Goal: Transaction & Acquisition: Download file/media

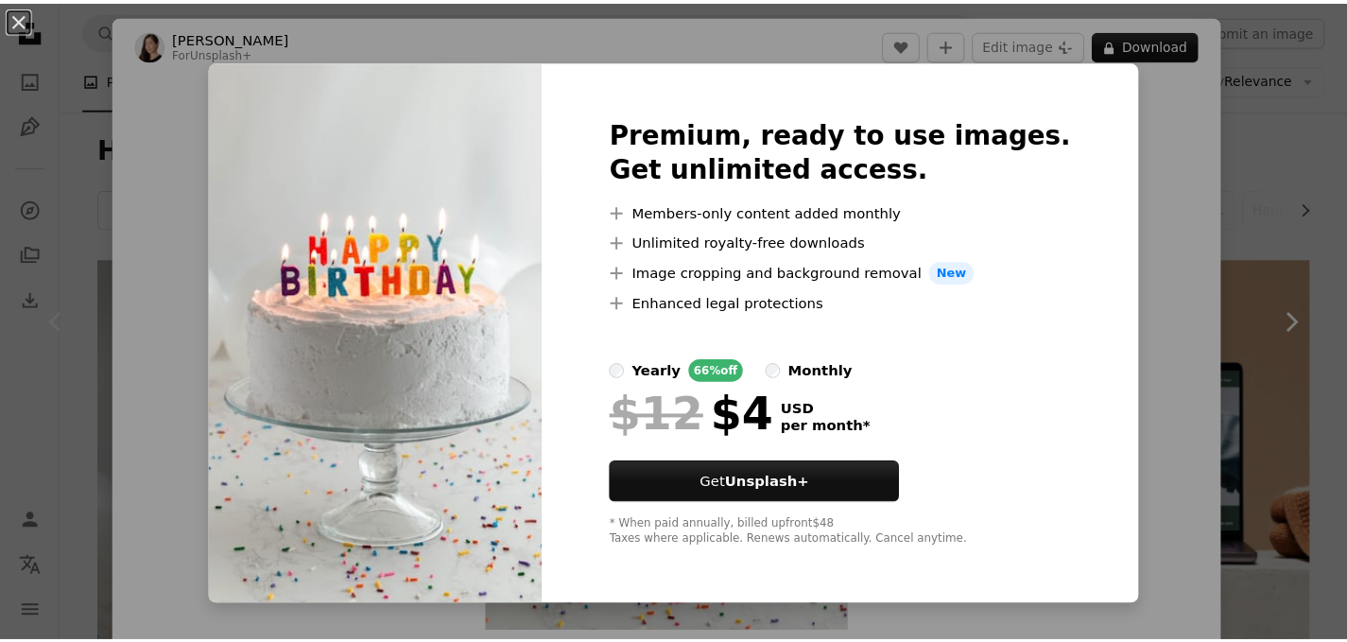
scroll to position [389, 0]
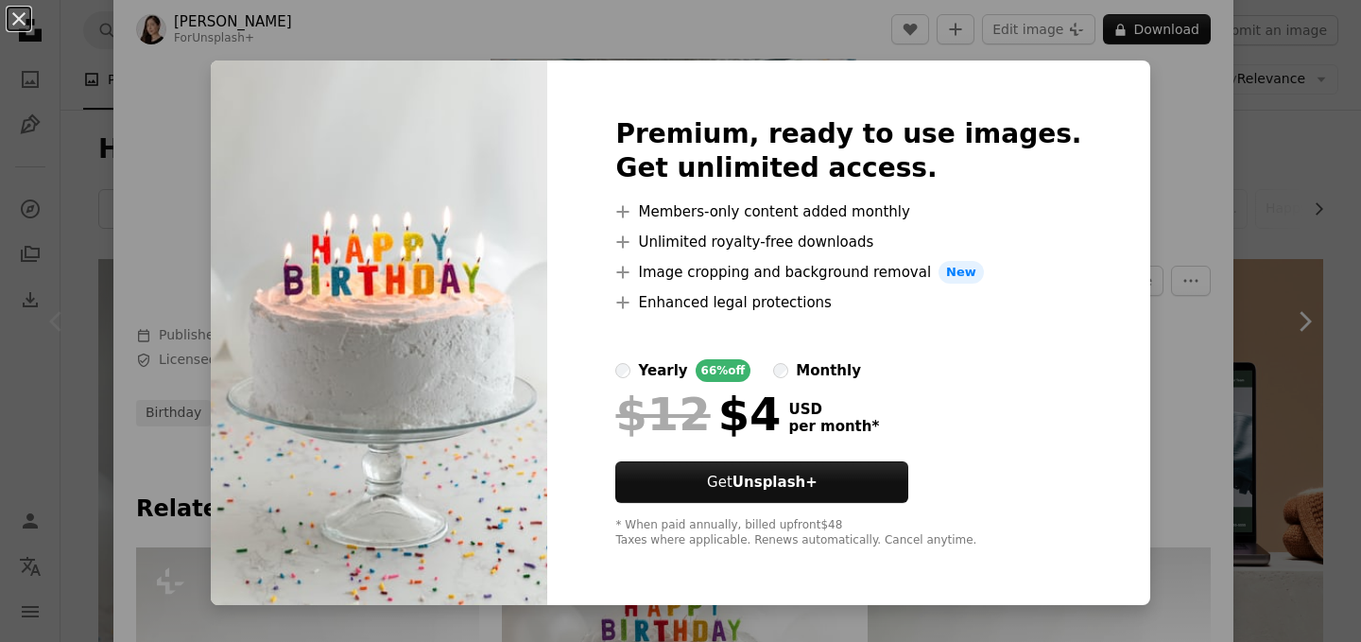
click at [1131, 153] on div "An X shape Premium, ready to use images. Get unlimited access. A plus sign Memb…" at bounding box center [680, 321] width 1361 height 642
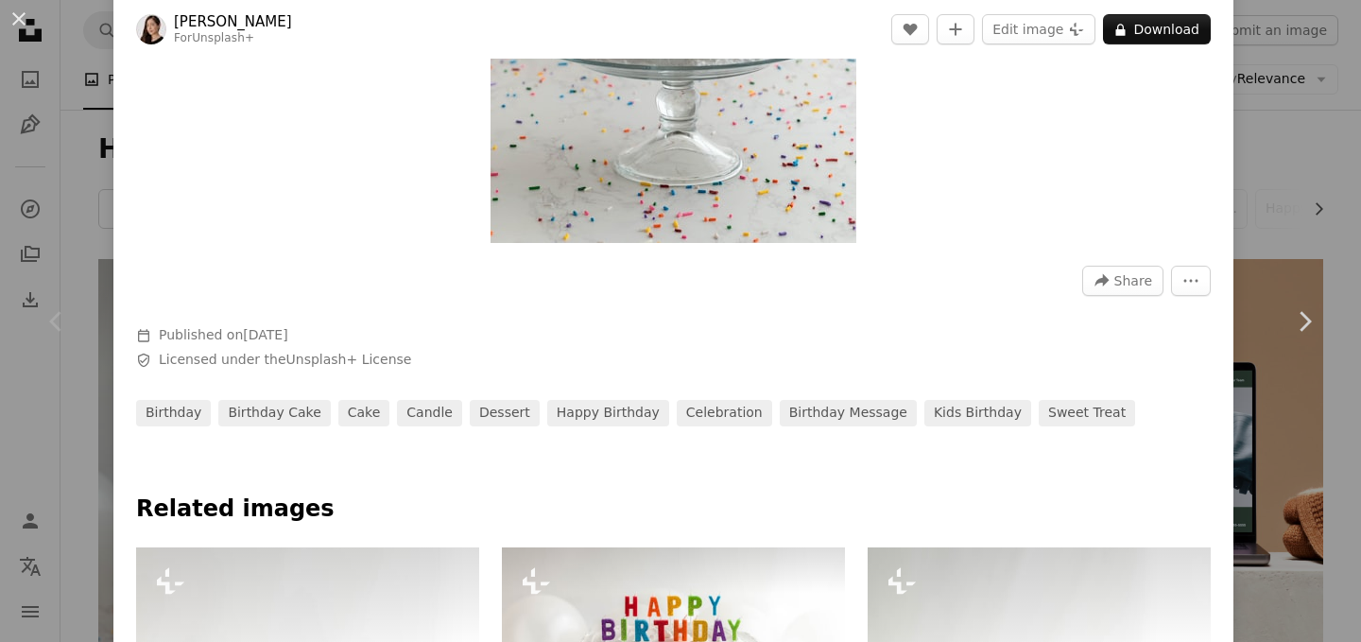
click at [1253, 133] on div "An X shape Chevron left Chevron right [PERSON_NAME] For Unsplash+ A heart A plu…" at bounding box center [680, 321] width 1361 height 642
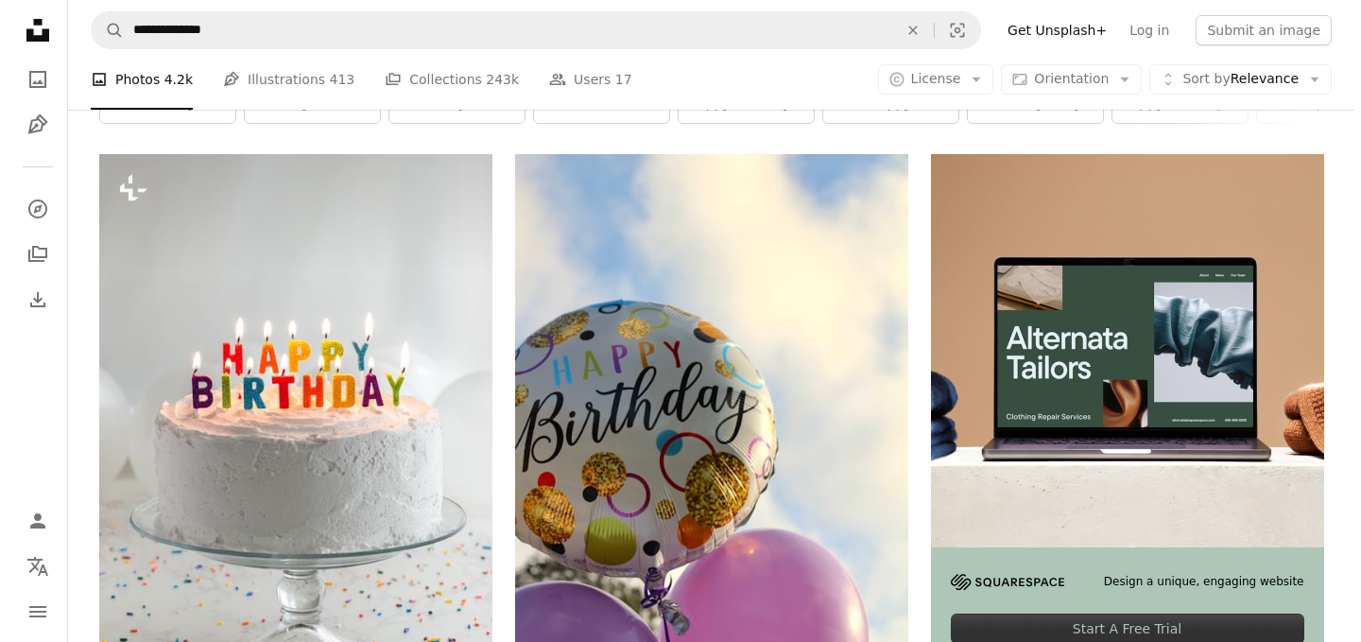
scroll to position [177, 0]
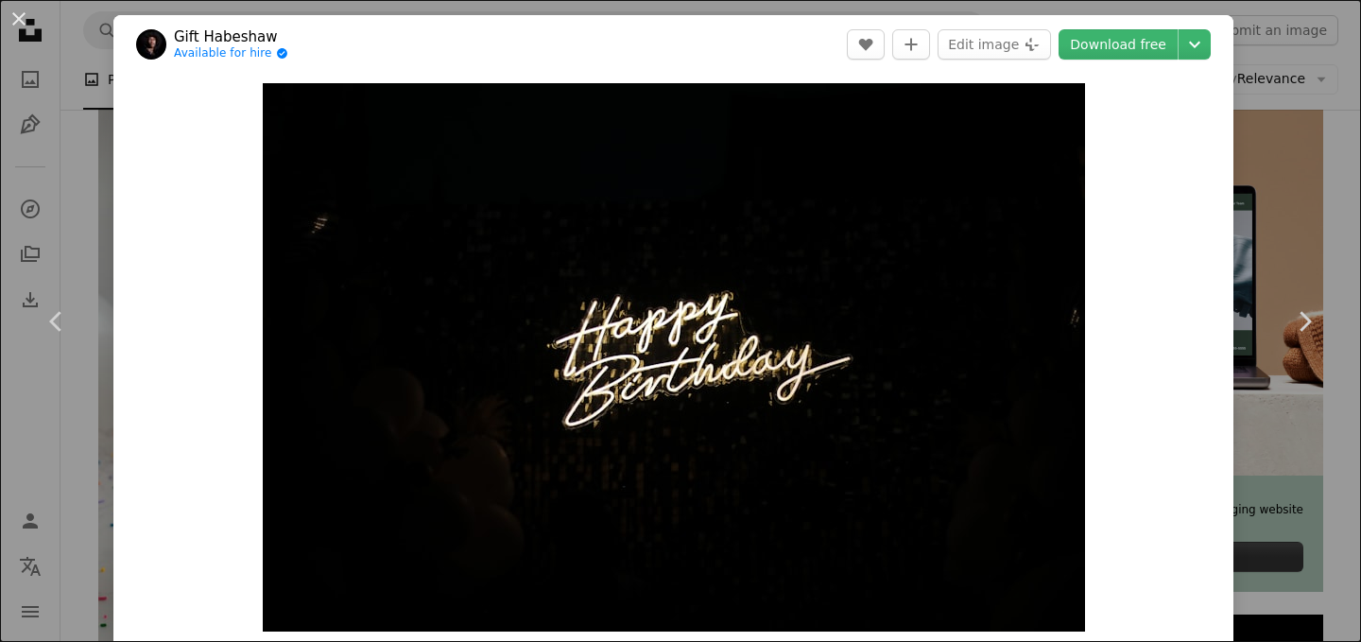
click at [1259, 69] on div "An X shape Chevron left Chevron right Gift Habeshaw Available for hire A checkm…" at bounding box center [680, 321] width 1361 height 642
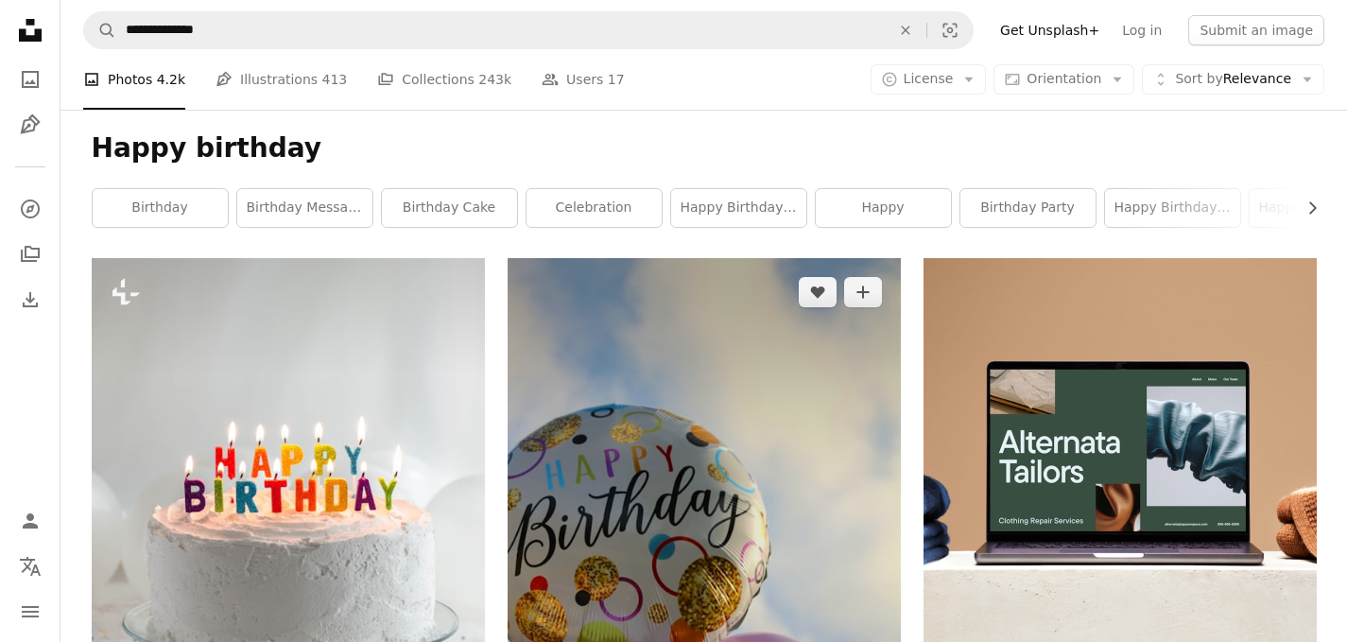
scroll to position [35, 0]
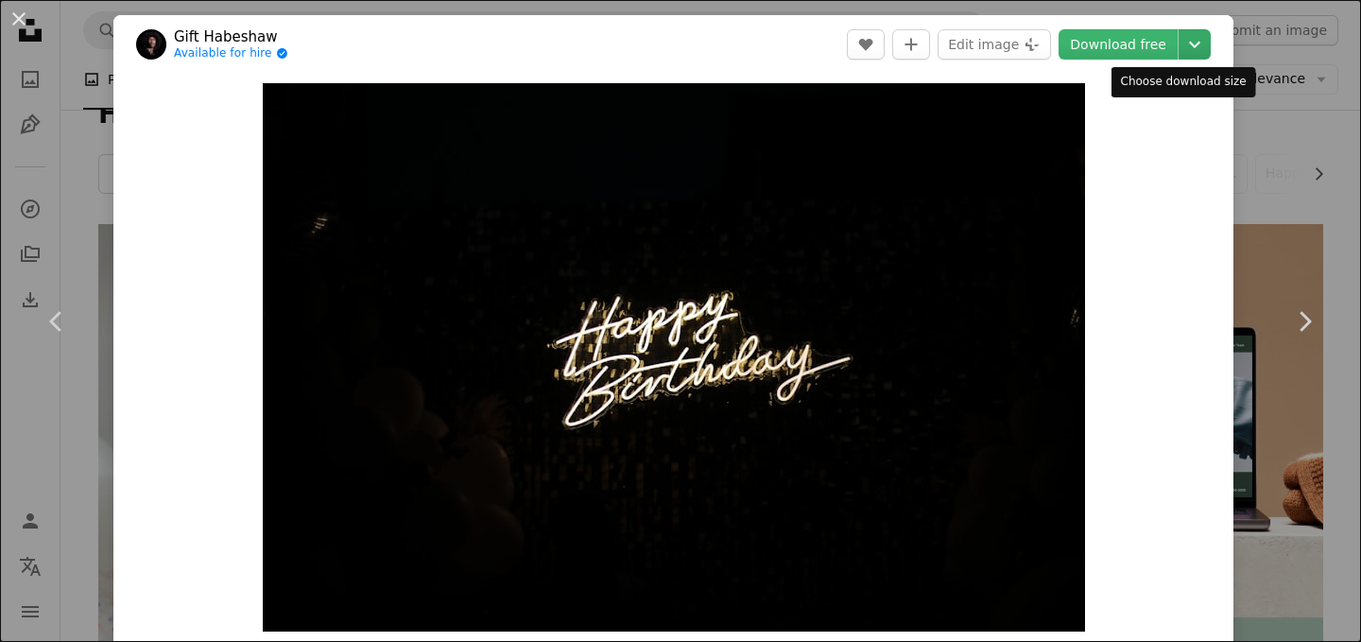
click at [1180, 47] on icon "Chevron down" at bounding box center [1195, 44] width 30 height 23
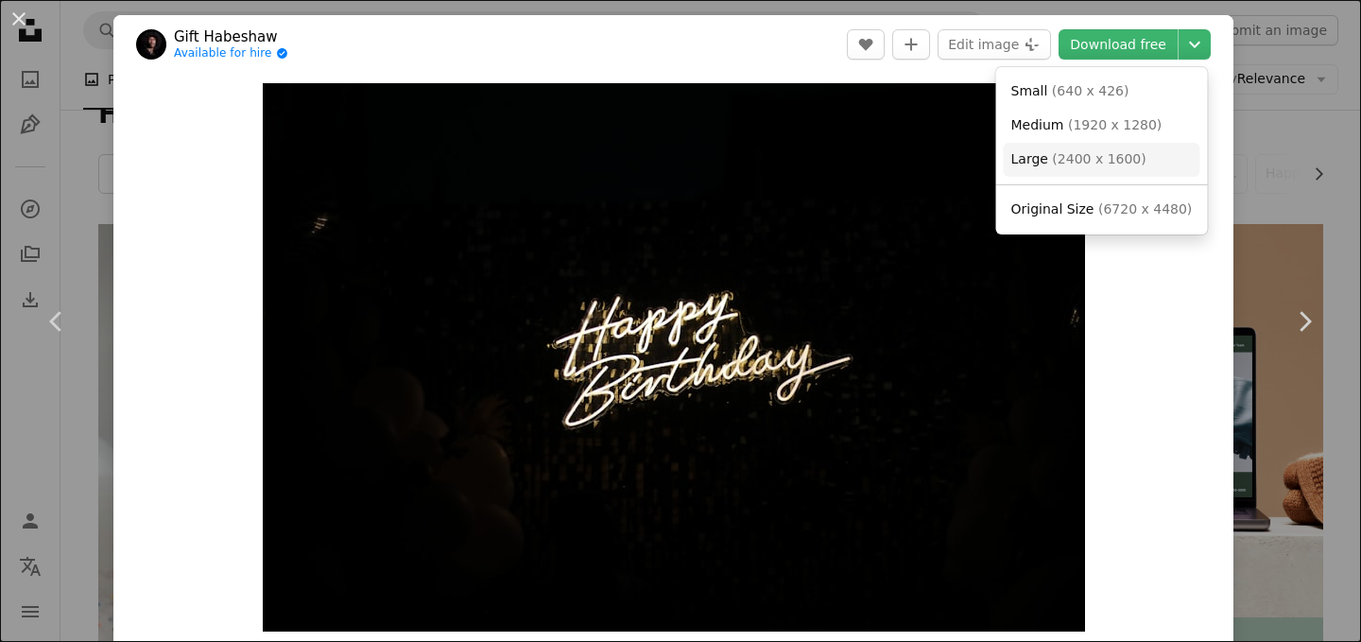
click at [1135, 151] on span "( 2400 x 1600 )" at bounding box center [1099, 158] width 94 height 15
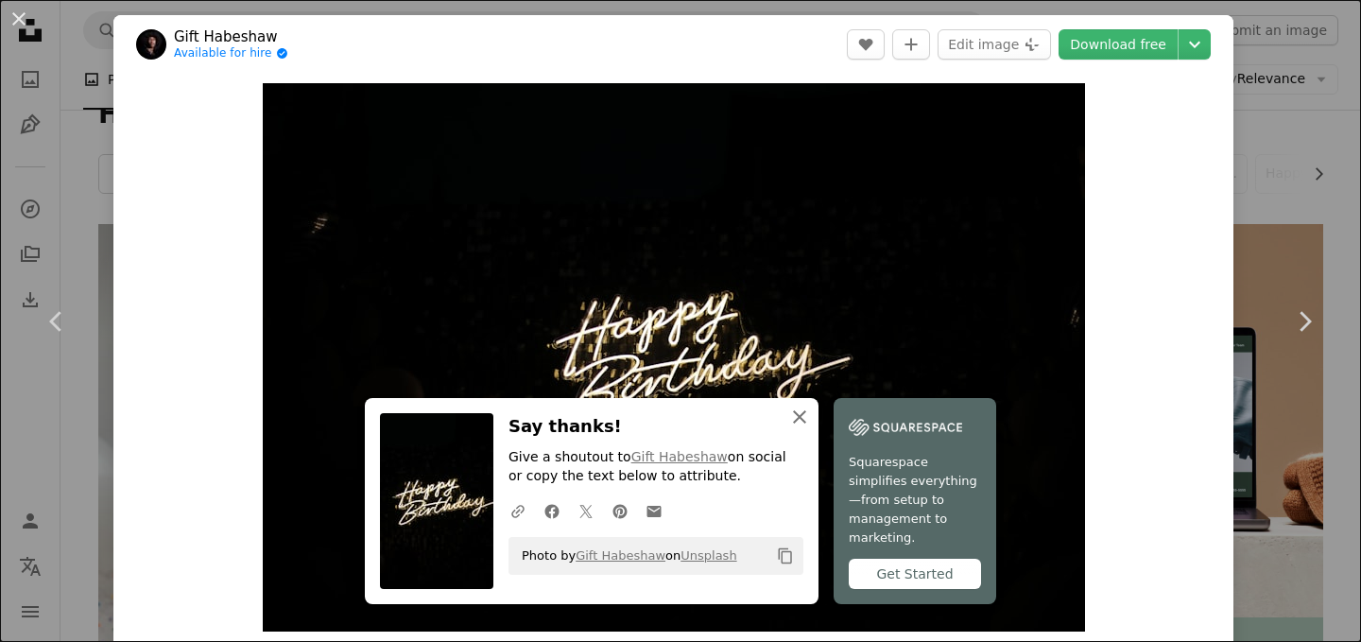
click at [806, 423] on icon "button" at bounding box center [799, 416] width 13 height 13
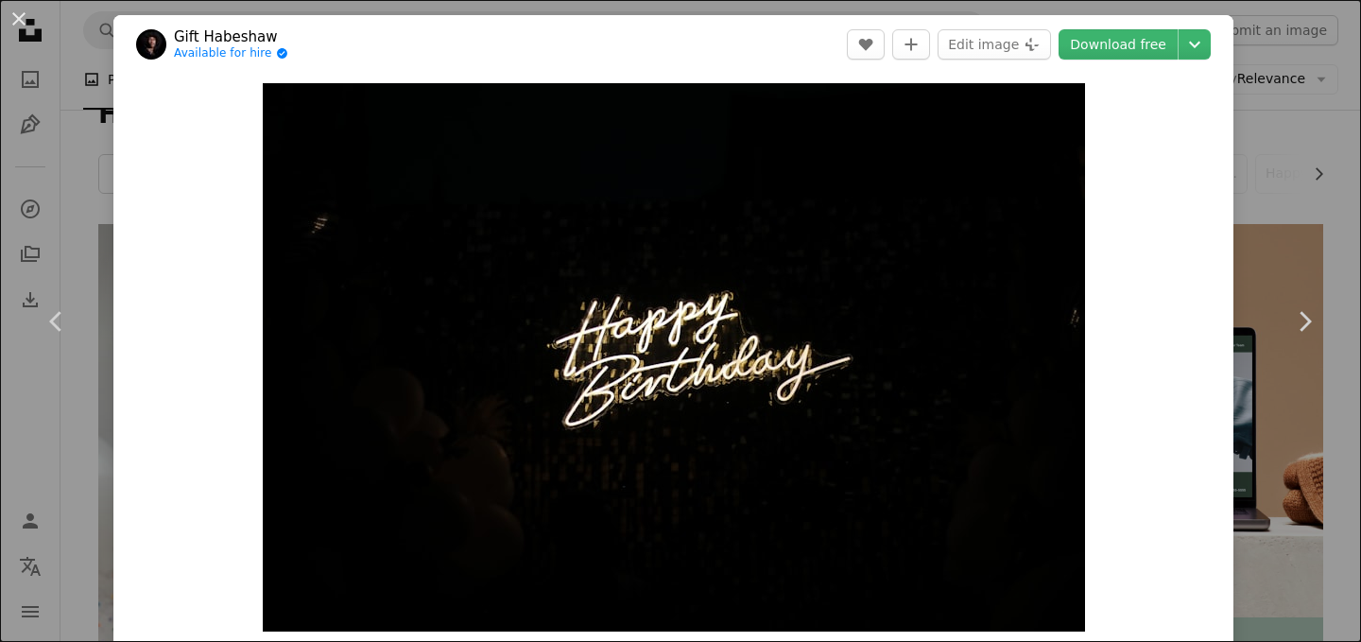
click at [1292, 89] on div "An X shape Chevron left Chevron right Gift Habeshaw Available for hire A checkm…" at bounding box center [680, 321] width 1361 height 642
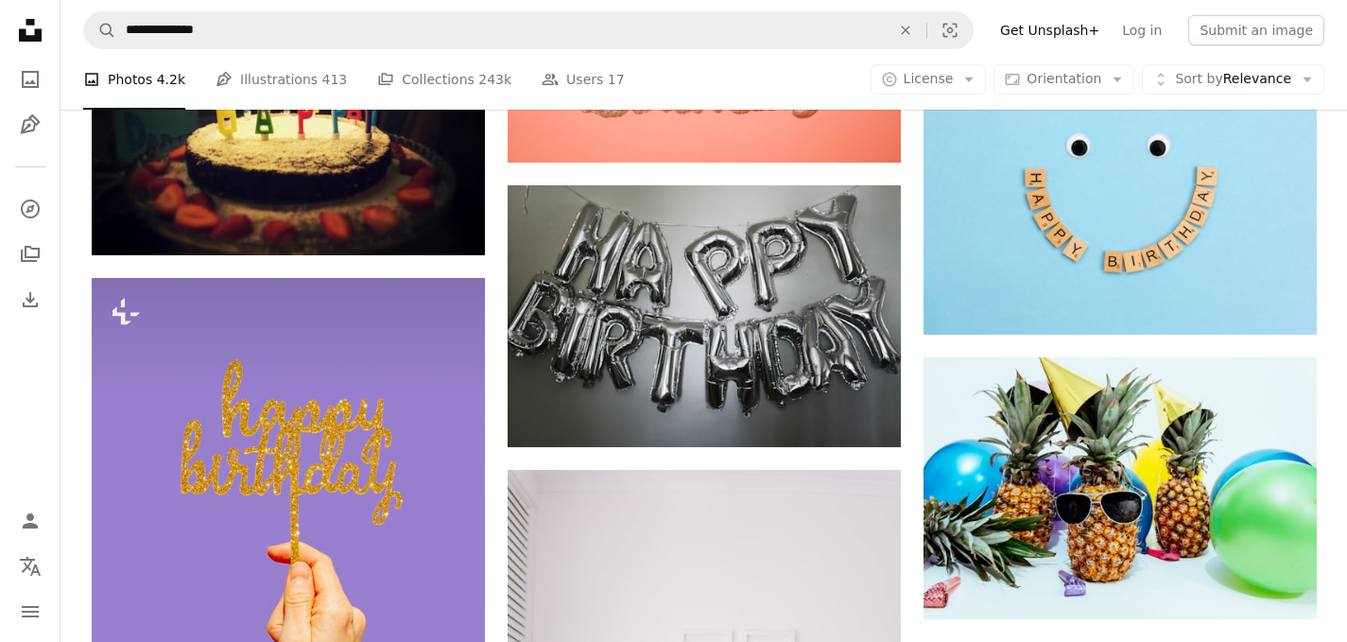
scroll to position [2374, 0]
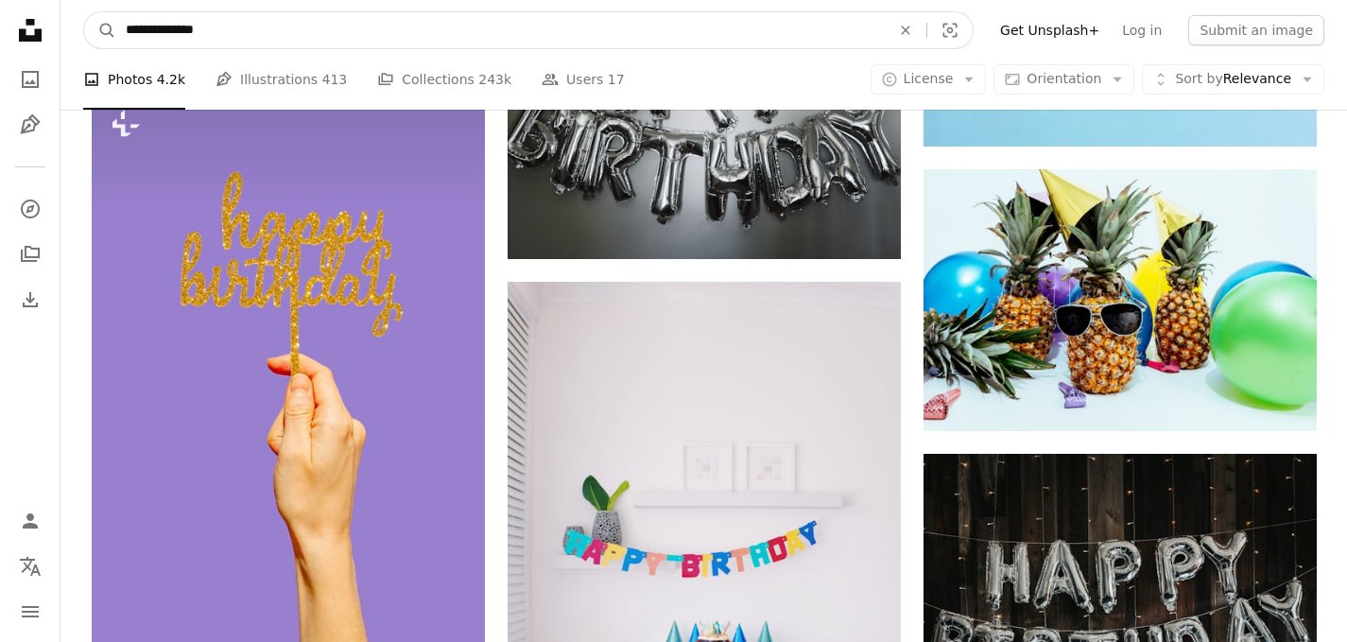
click at [309, 24] on input "**********" at bounding box center [500, 30] width 769 height 36
type input "**********"
click button "A magnifying glass" at bounding box center [100, 30] width 32 height 36
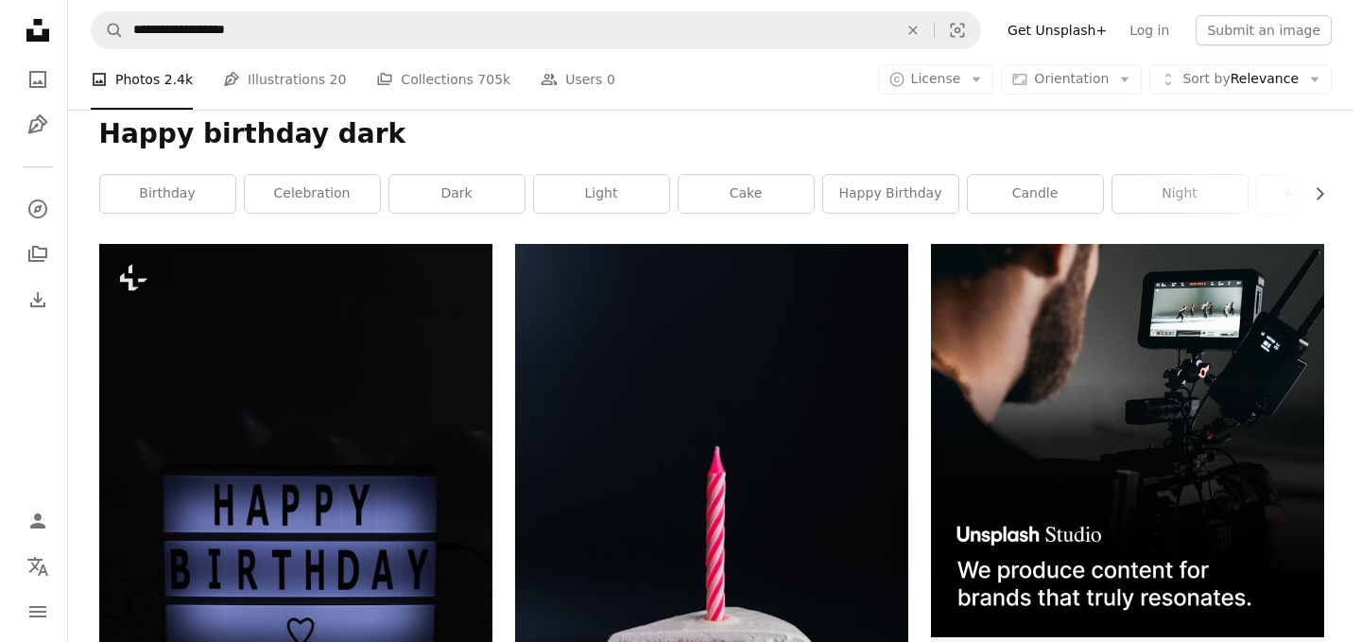
scroll to position [31, 0]
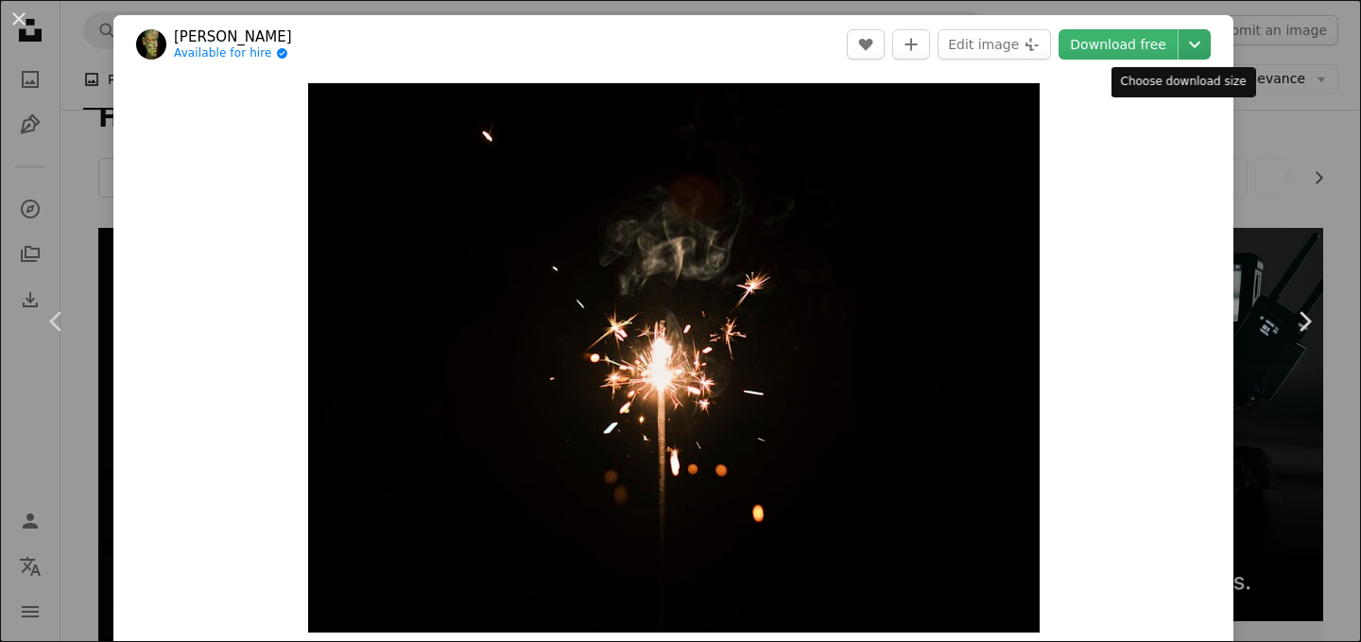
click at [1183, 49] on icon "Chevron down" at bounding box center [1195, 44] width 30 height 23
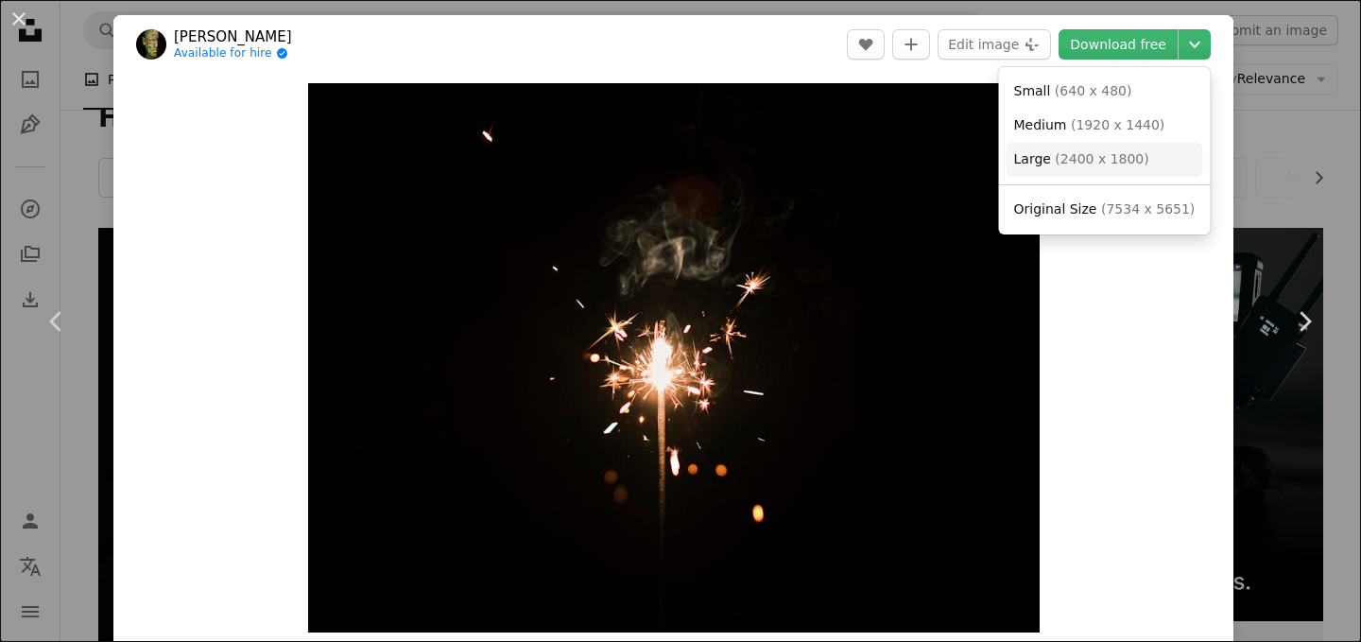
click at [1109, 153] on span "( 2400 x 1800 )" at bounding box center [1102, 158] width 94 height 15
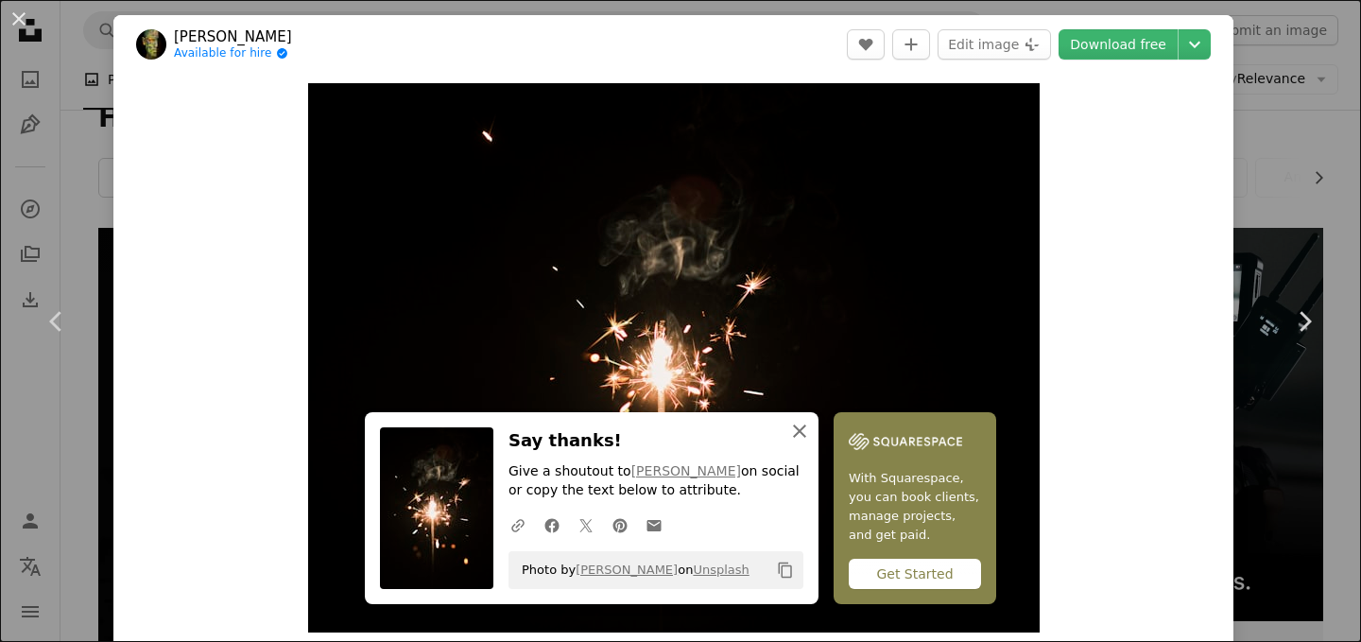
click at [811, 440] on icon "An X shape" at bounding box center [799, 431] width 23 height 23
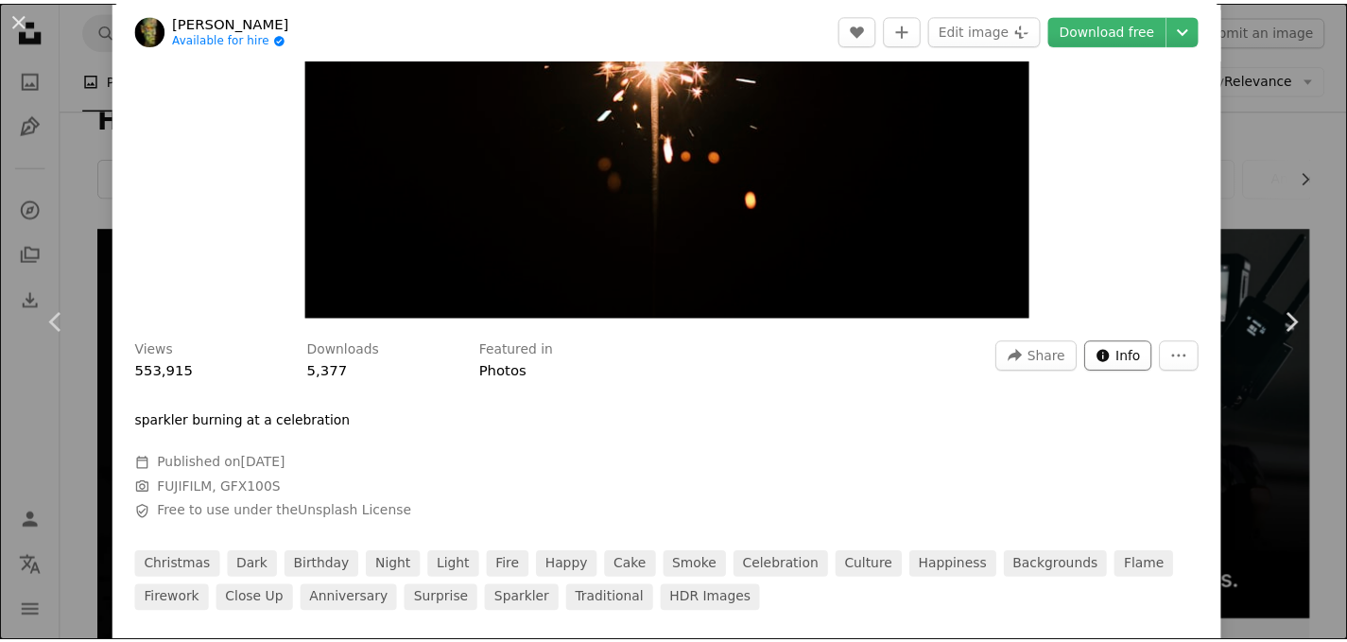
scroll to position [392, 0]
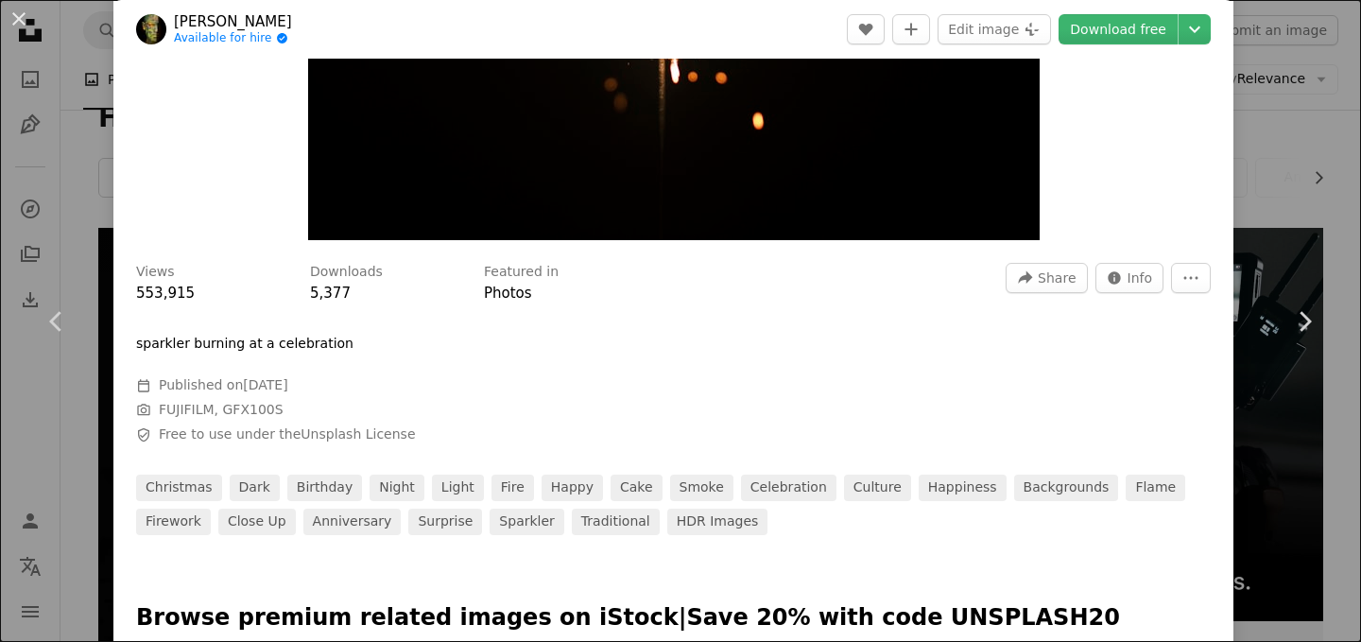
click at [1245, 182] on div "An X shape Chevron left Chevron right engin akyurt Available for hire A checkma…" at bounding box center [680, 321] width 1361 height 642
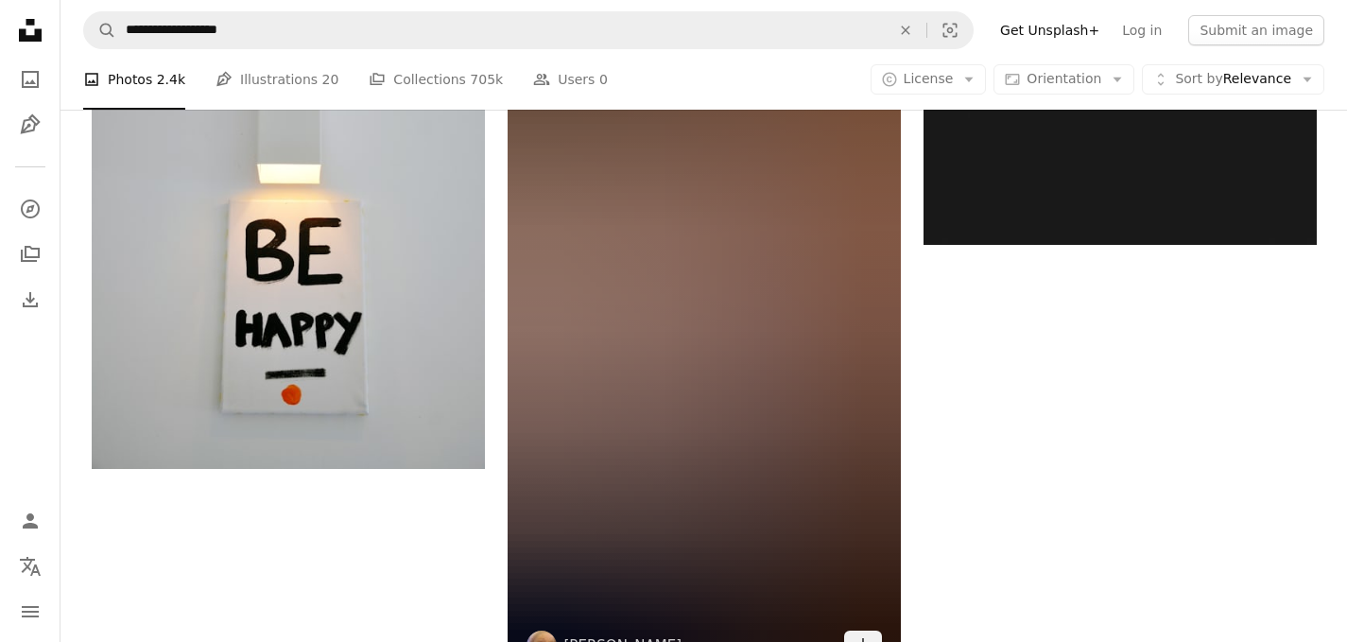
scroll to position [3646, 0]
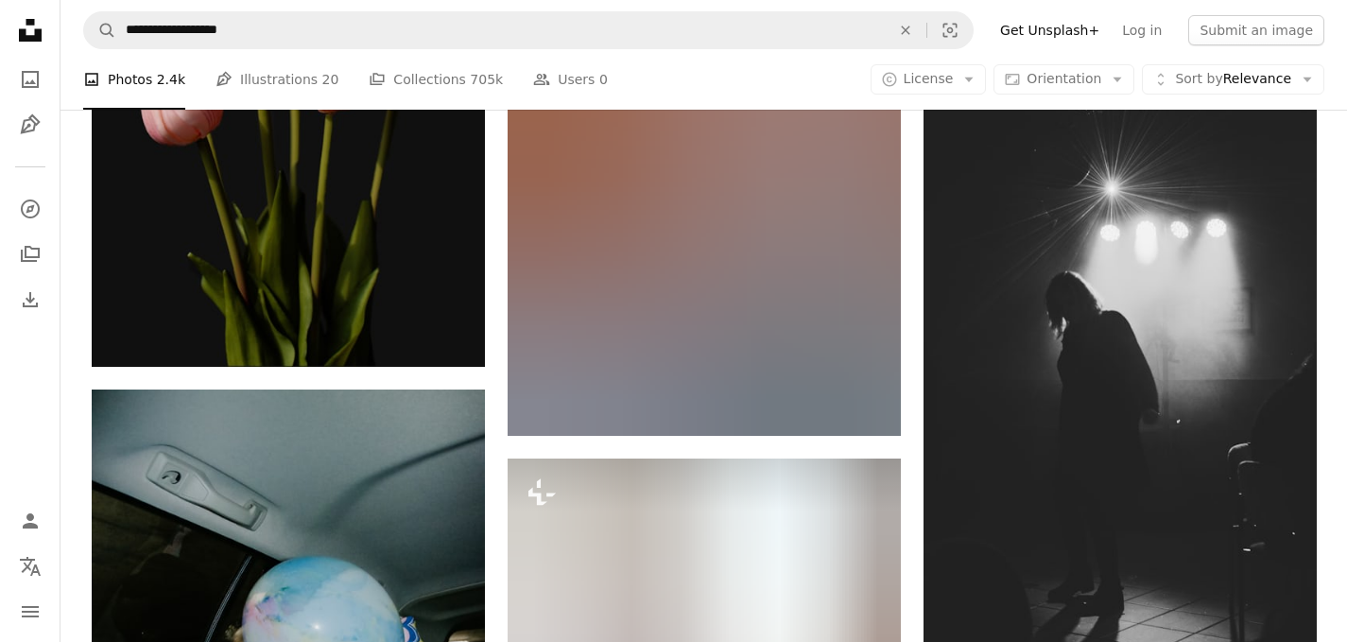
scroll to position [0, 0]
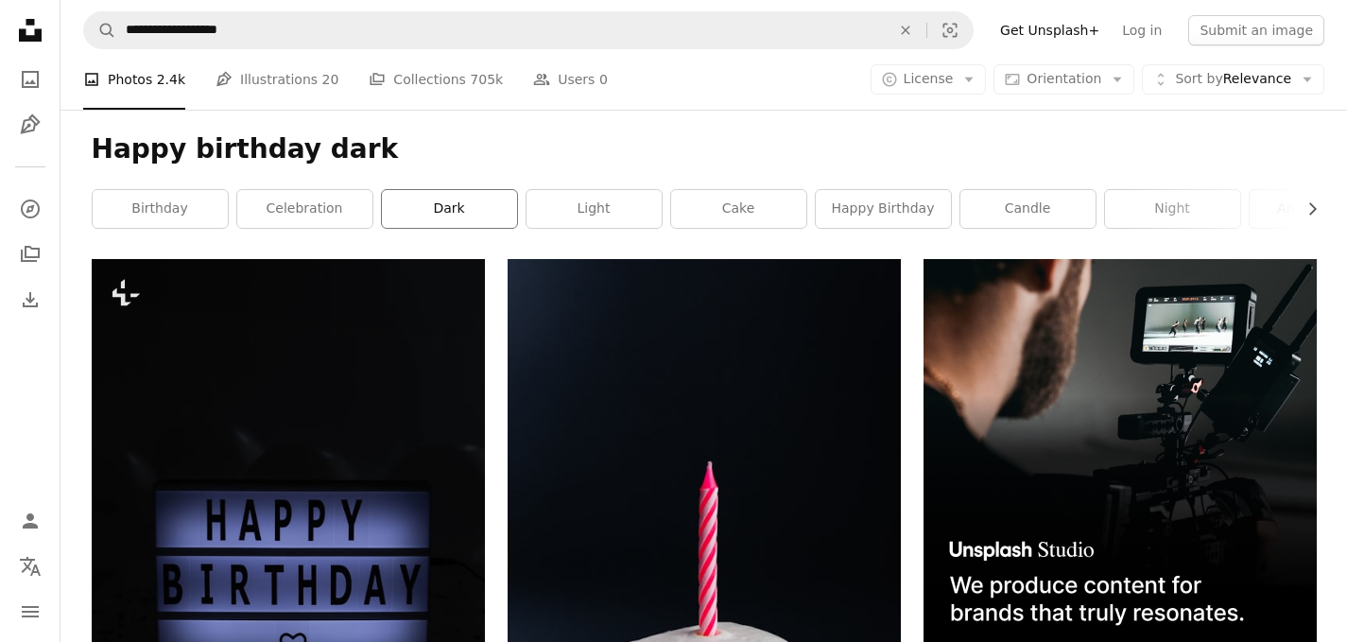
click at [453, 219] on link "dark" at bounding box center [449, 209] width 135 height 38
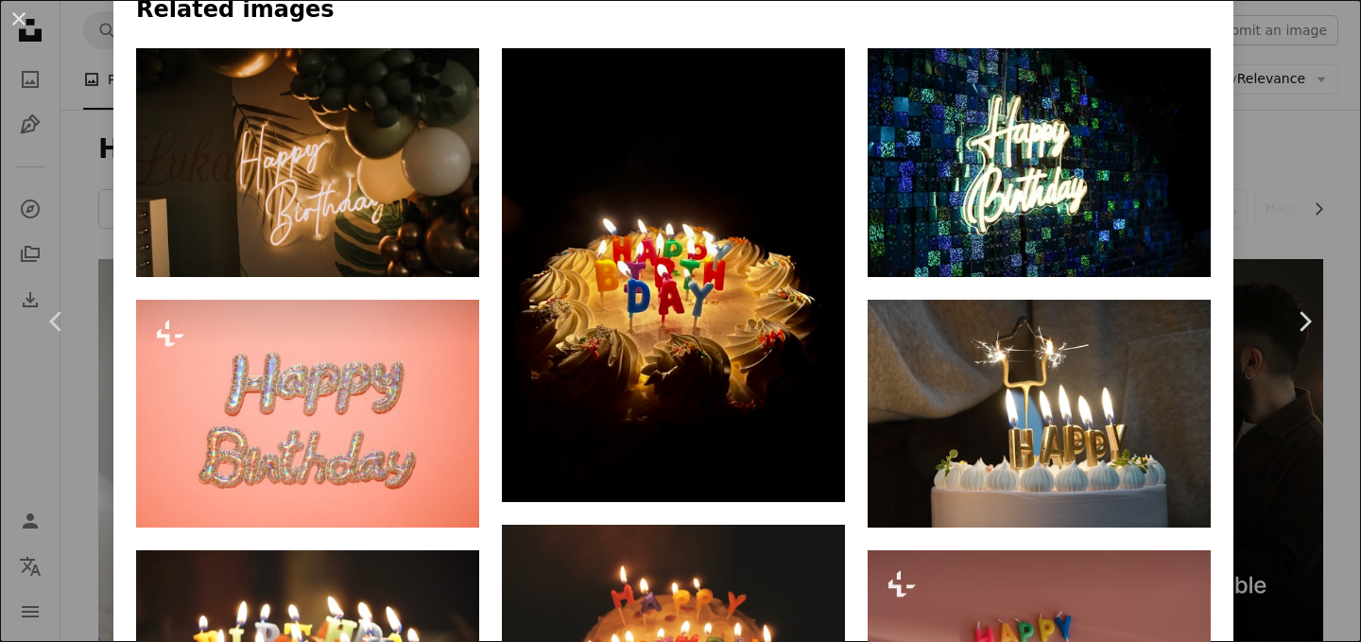
scroll to position [1946, 0]
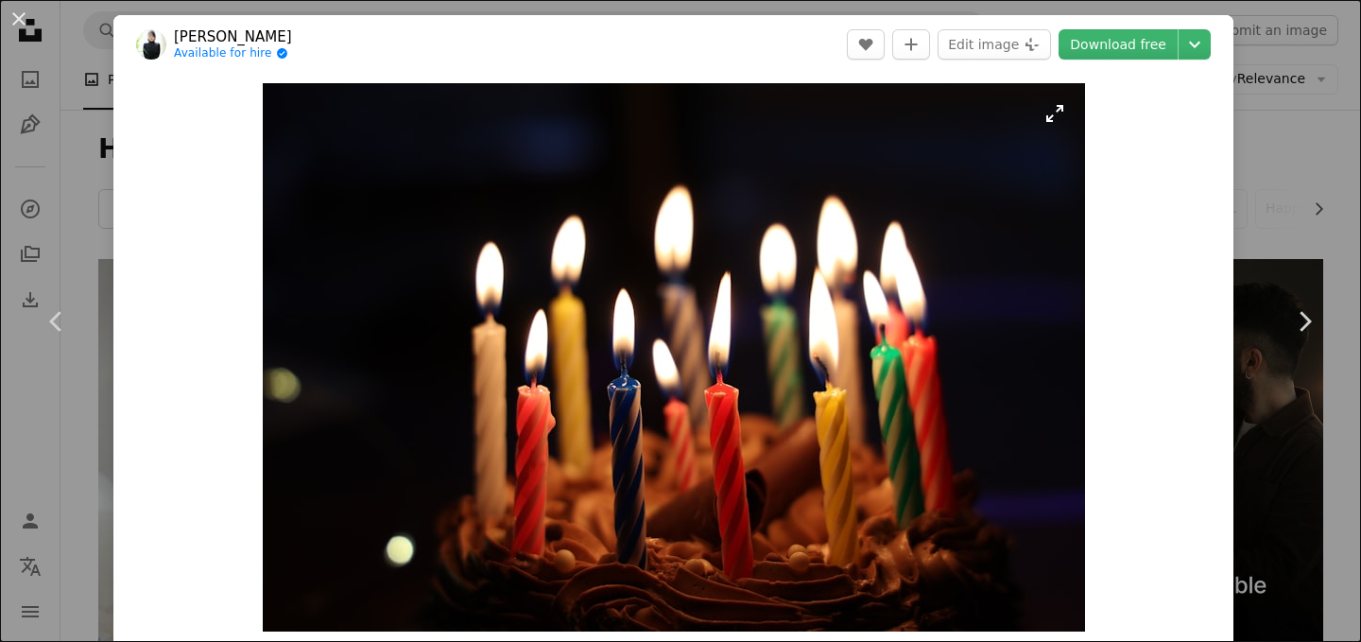
drag, startPoint x: 648, startPoint y: 285, endPoint x: 675, endPoint y: 300, distance: 30.5
click at [1180, 46] on icon "Chevron down" at bounding box center [1195, 44] width 30 height 23
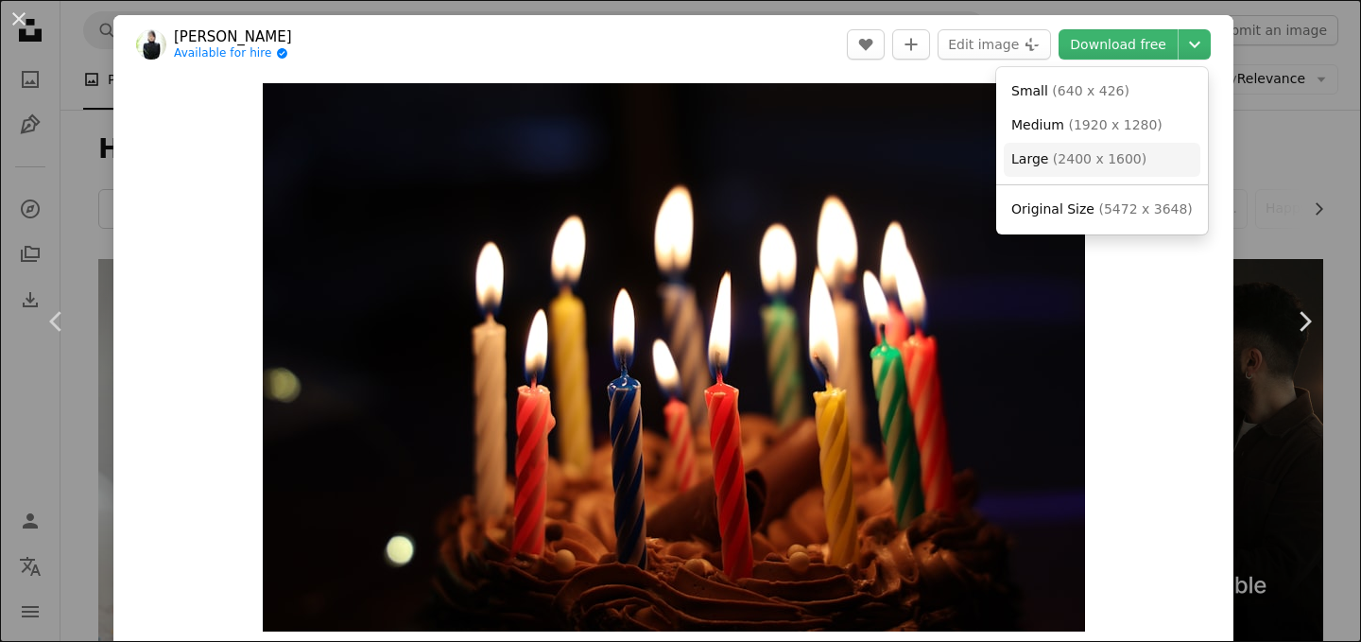
click at [1116, 154] on span "( 2400 x 1600 )" at bounding box center [1100, 158] width 94 height 15
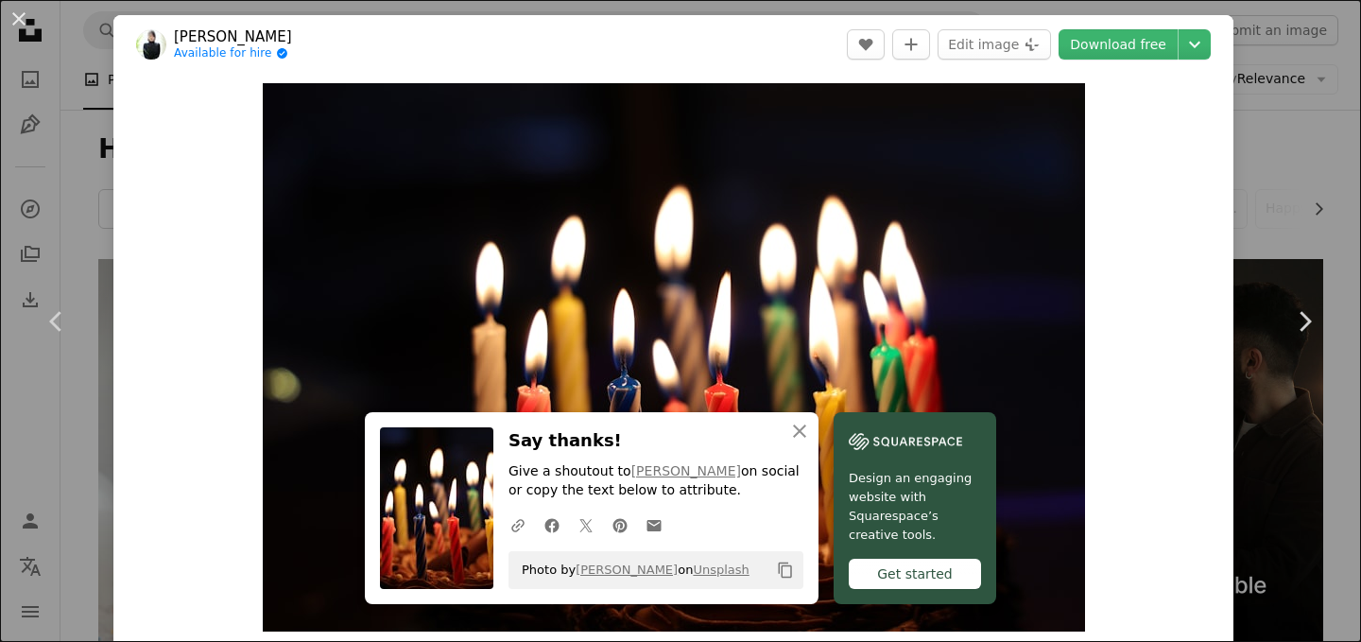
click at [1260, 157] on div "An X shape Chevron left Chevron right [PERSON_NAME] Available for hire A checkm…" at bounding box center [680, 321] width 1361 height 642
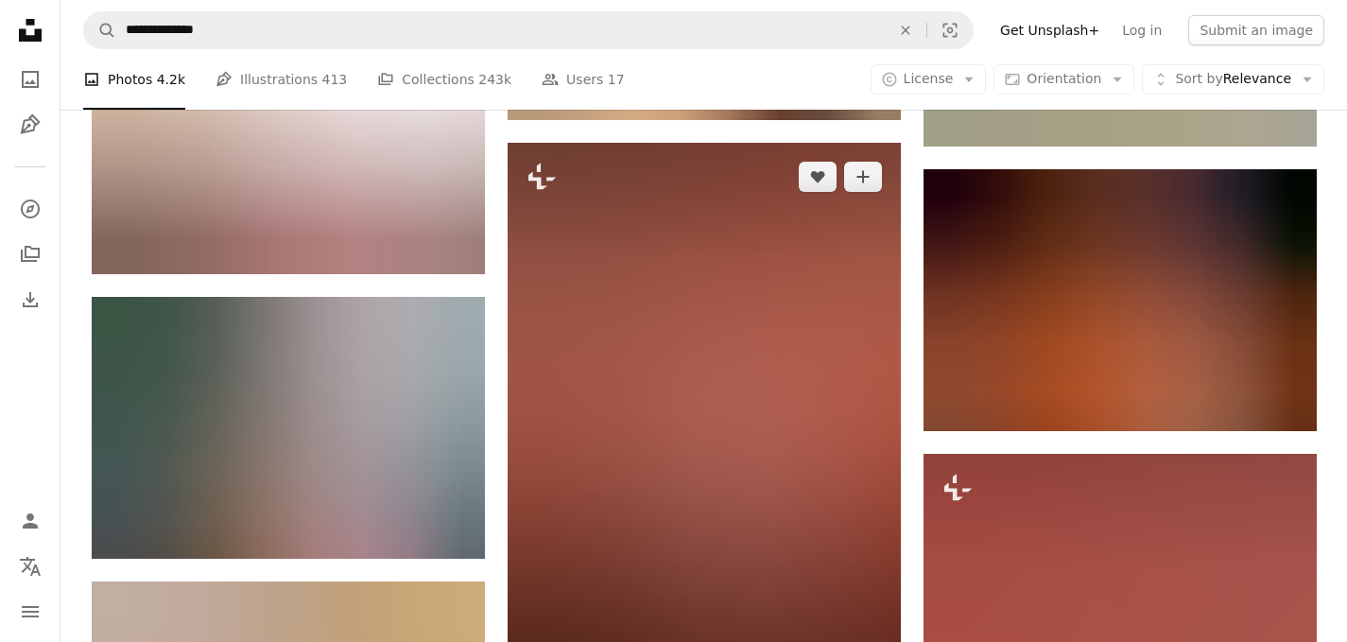
scroll to position [42332, 0]
